Goal: Information Seeking & Learning: Check status

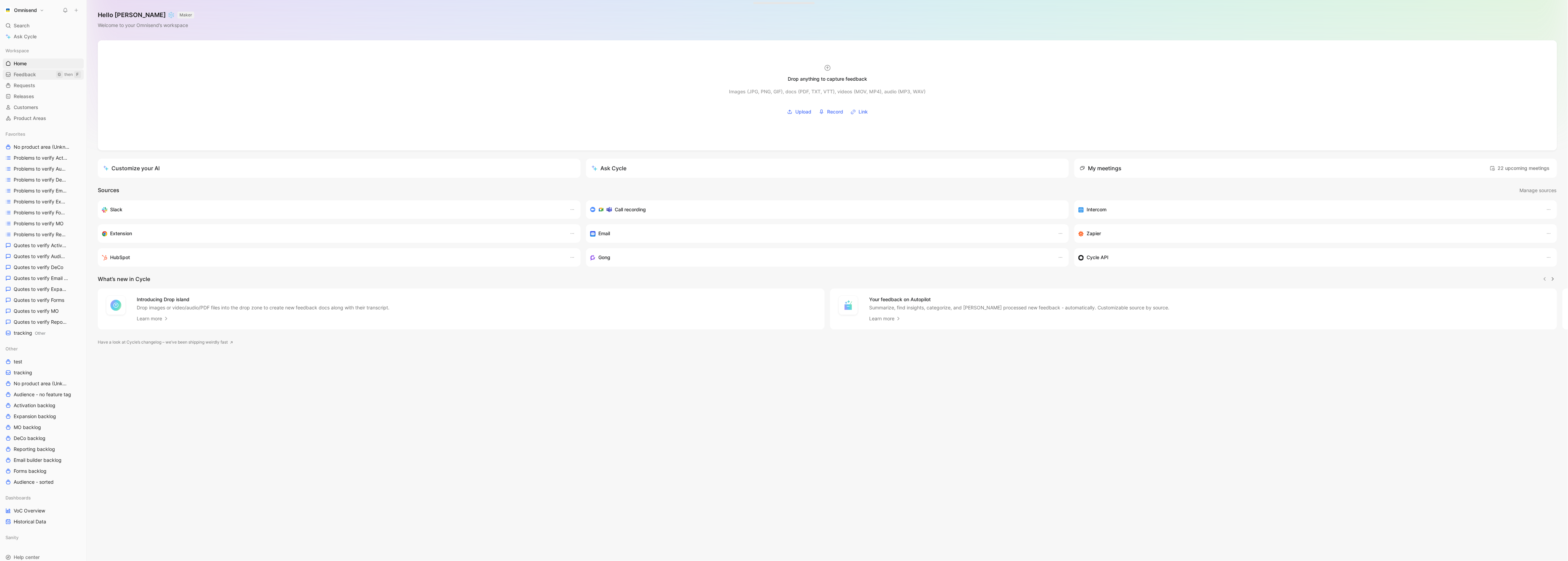
click at [45, 76] on link "Feedback G then F" at bounding box center [43, 74] width 81 height 10
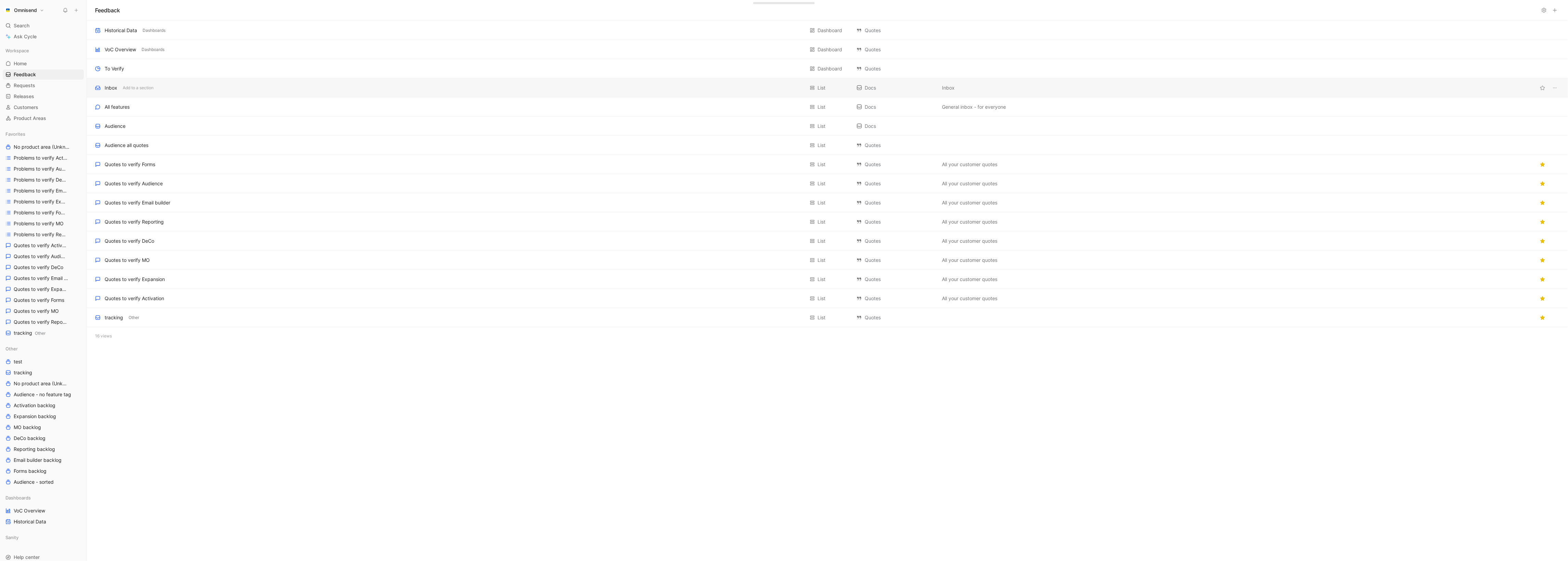
click at [161, 86] on div "Inbox Add to a section" at bounding box center [450, 88] width 710 height 8
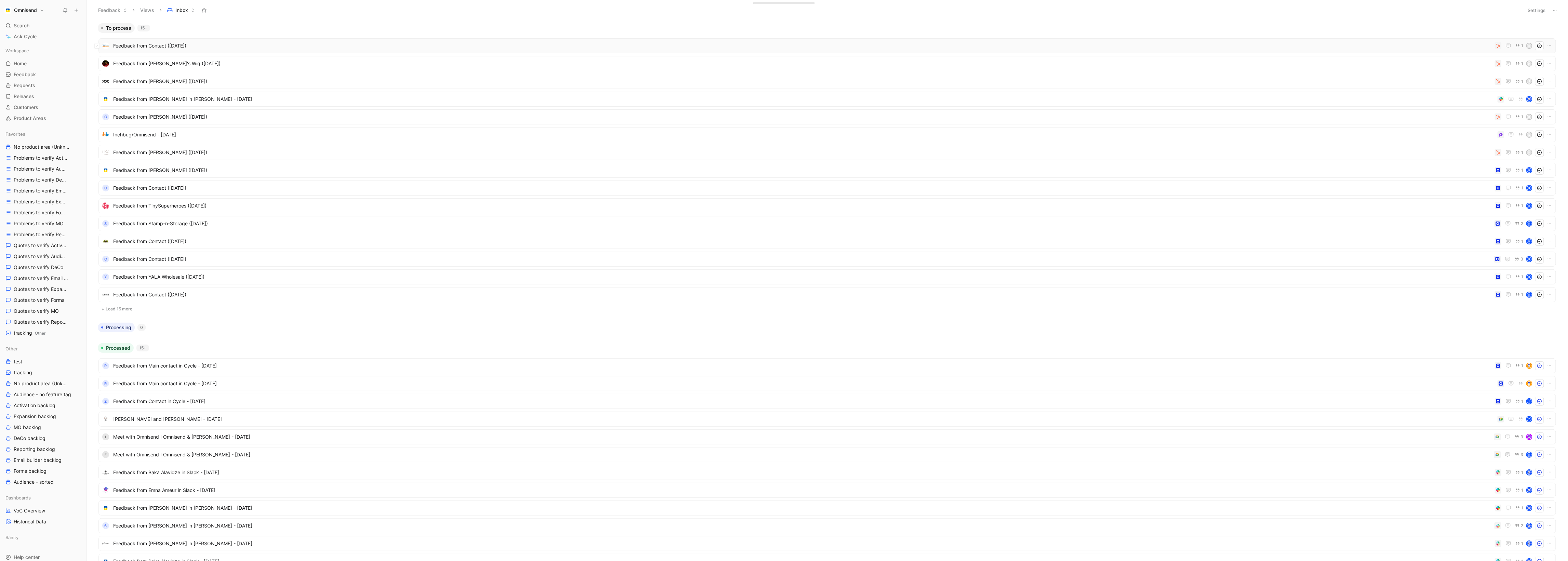
click at [1398, 48] on span "Feedback from Contact ([DATE])" at bounding box center [802, 46] width 1379 height 8
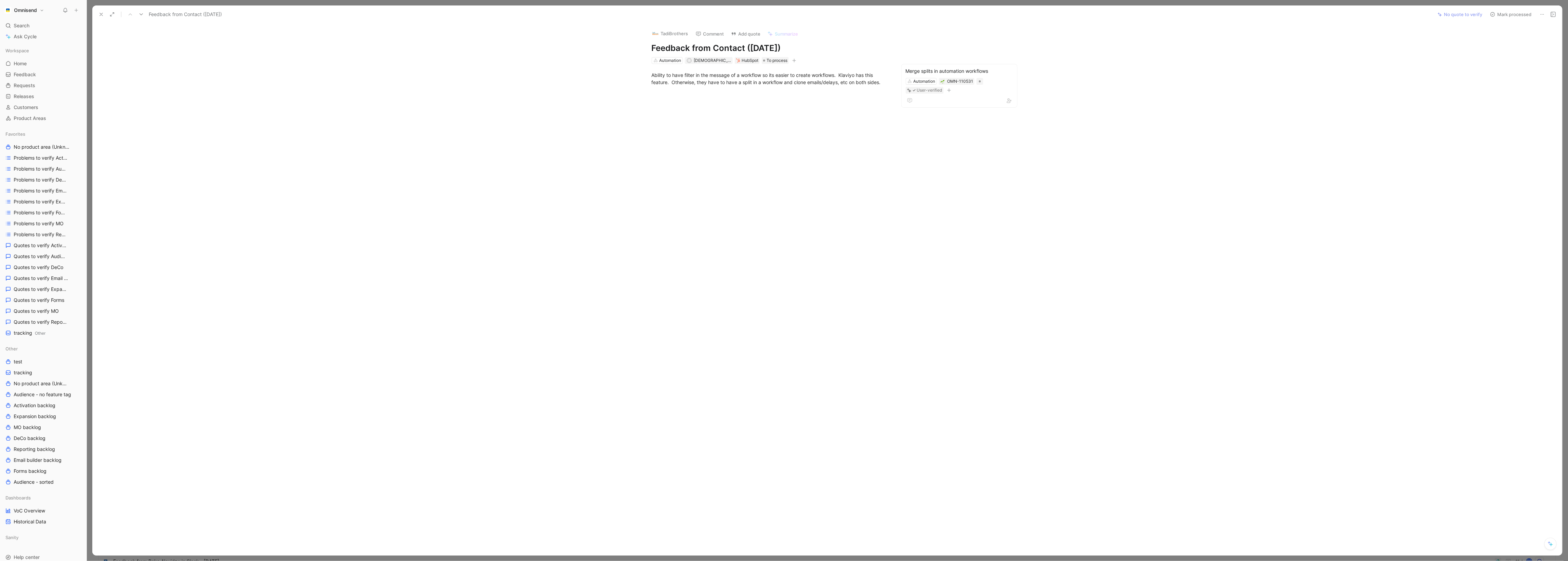
click at [105, 15] on button at bounding box center [101, 15] width 10 height 10
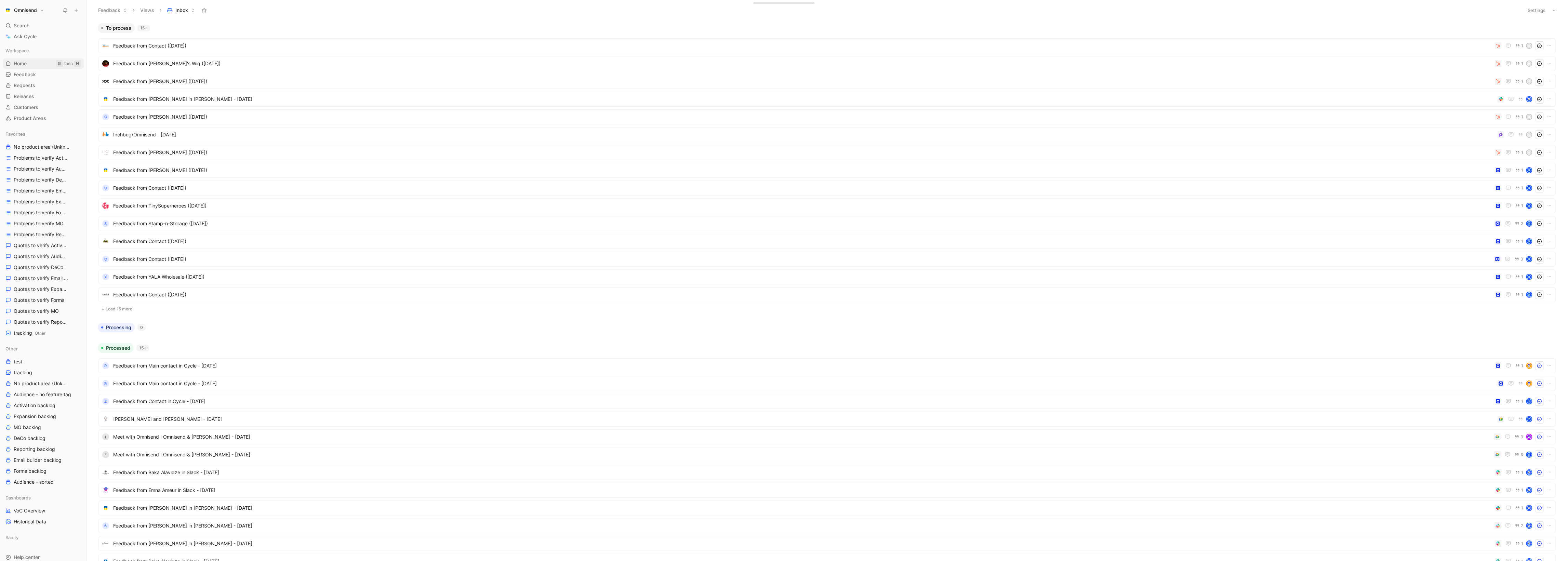
click at [43, 62] on link "Home G then H" at bounding box center [43, 63] width 81 height 10
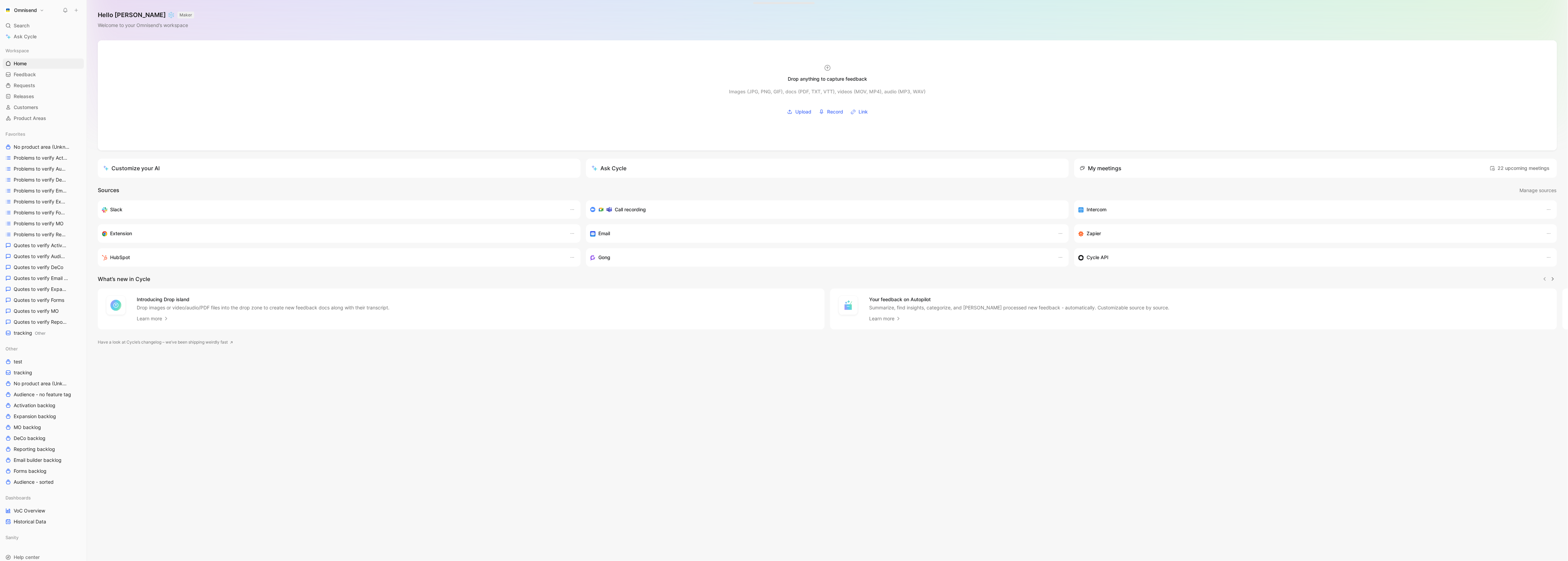
click at [147, 15] on h1 "Hello [PERSON_NAME] ❄️ MAKER" at bounding box center [146, 15] width 96 height 8
click at [229, 21] on div "Hello [PERSON_NAME] ❄️ MAKER Welcome to your Omnisend’s workspace" at bounding box center [827, 20] width 1481 height 40
click at [19, 335] on span "tracking Other" at bounding box center [29, 333] width 32 height 7
